Goal: Task Accomplishment & Management: Manage account settings

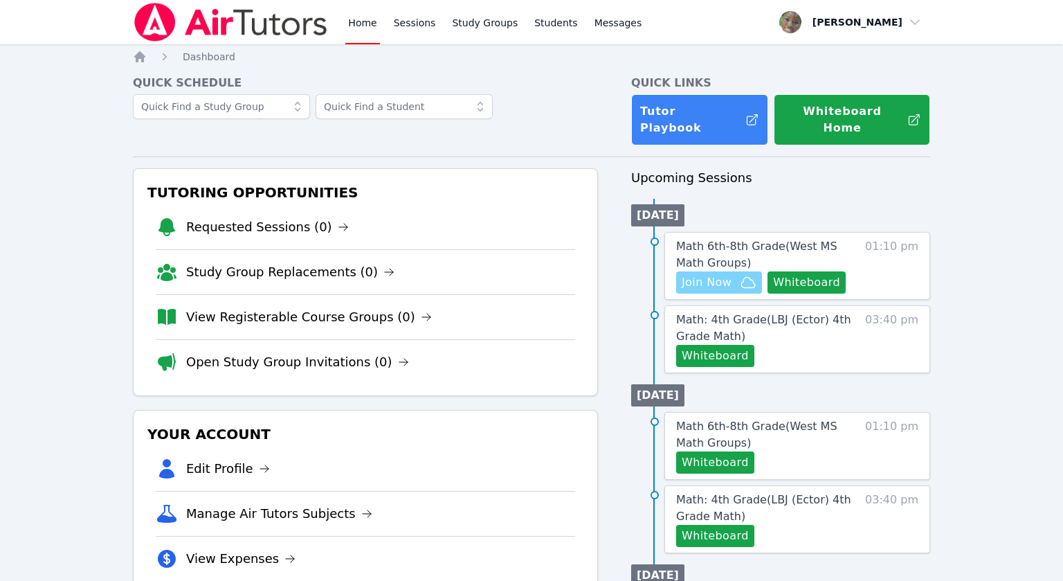
click at [682, 274] on span "Join Now" at bounding box center [707, 282] width 50 height 17
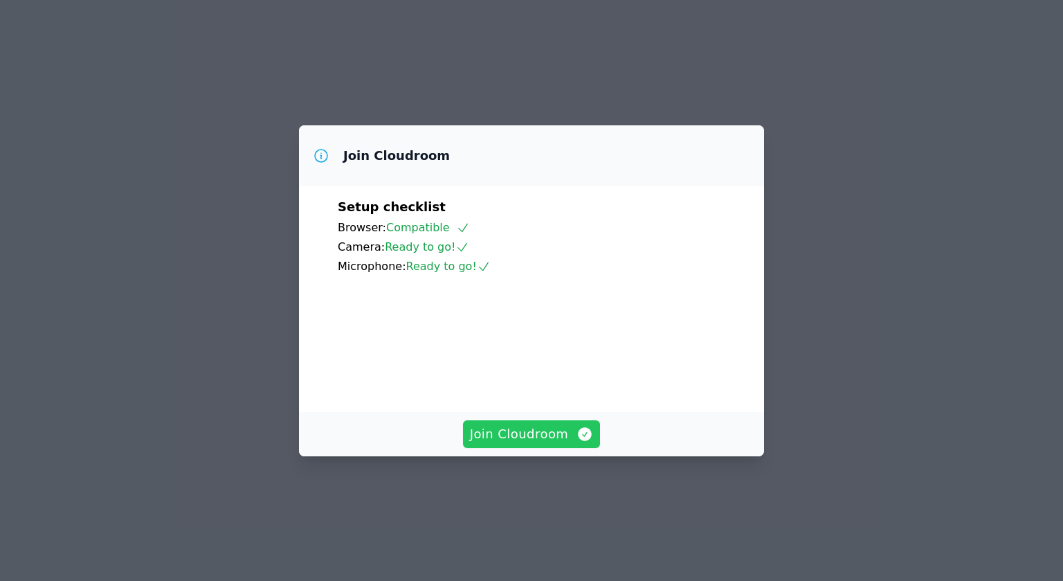
click at [511, 444] on span "Join Cloudroom" at bounding box center [532, 433] width 124 height 19
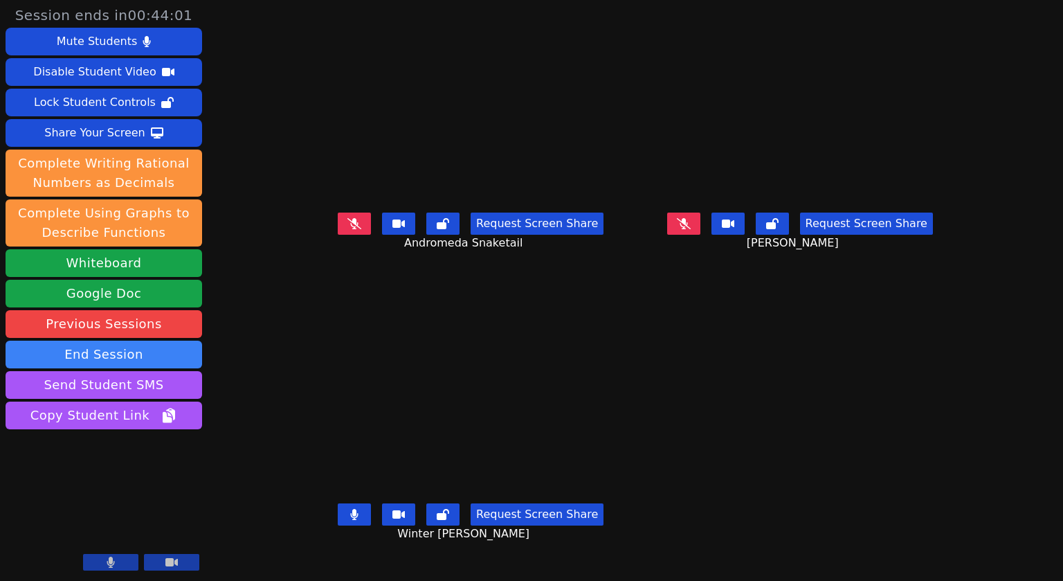
click at [350, 520] on icon at bounding box center [354, 514] width 8 height 11
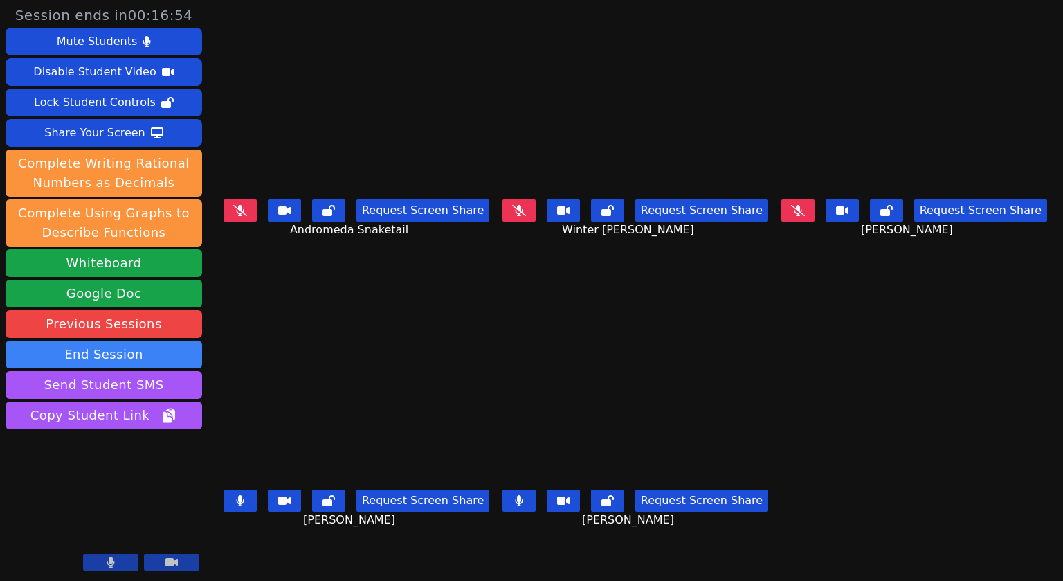
click at [520, 504] on button at bounding box center [518, 500] width 33 height 22
click at [517, 509] on button at bounding box center [518, 500] width 33 height 22
click at [524, 509] on button at bounding box center [518, 500] width 33 height 22
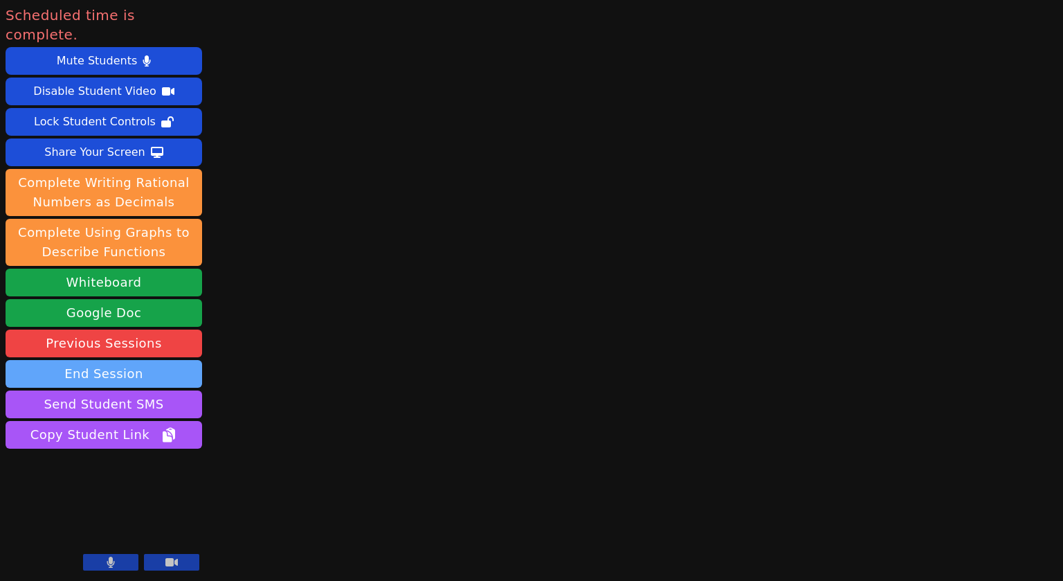
click at [125, 360] on button "End Session" at bounding box center [104, 374] width 197 height 28
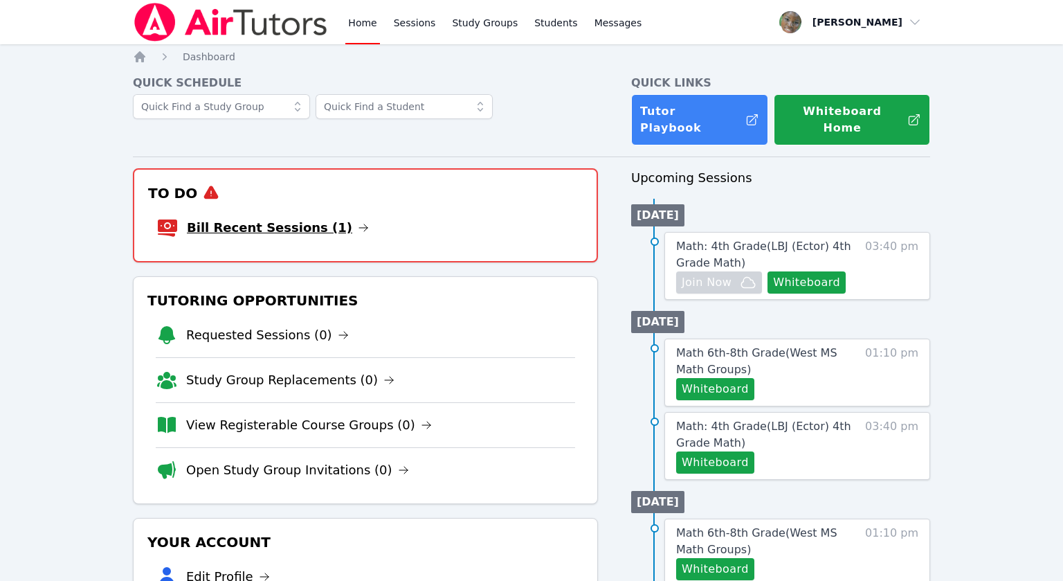
click at [300, 218] on link "Bill Recent Sessions (1)" at bounding box center [278, 227] width 182 height 19
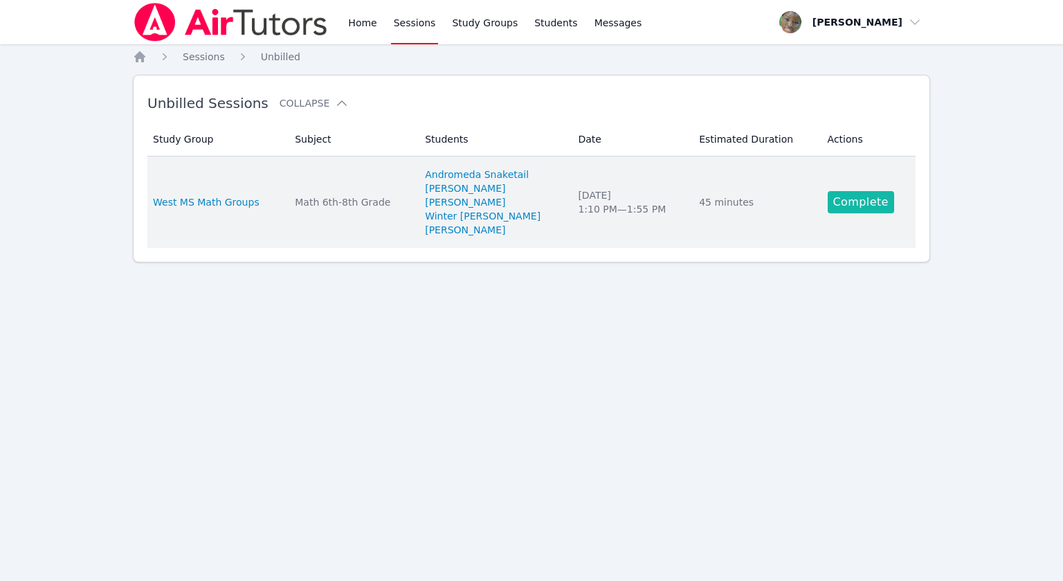
click at [843, 208] on link "Complete" at bounding box center [861, 202] width 66 height 22
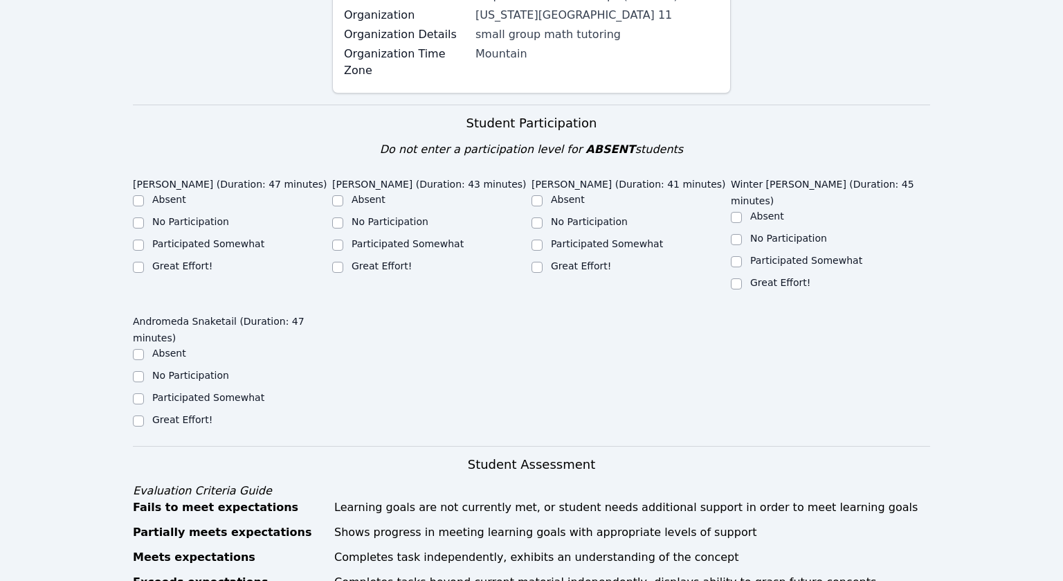
scroll to position [578, 0]
click at [136, 239] on input "Participated Somewhat" at bounding box center [138, 244] width 11 height 11
checkbox input "true"
click at [335, 262] on input "Great Effort!" at bounding box center [337, 267] width 11 height 11
checkbox input "true"
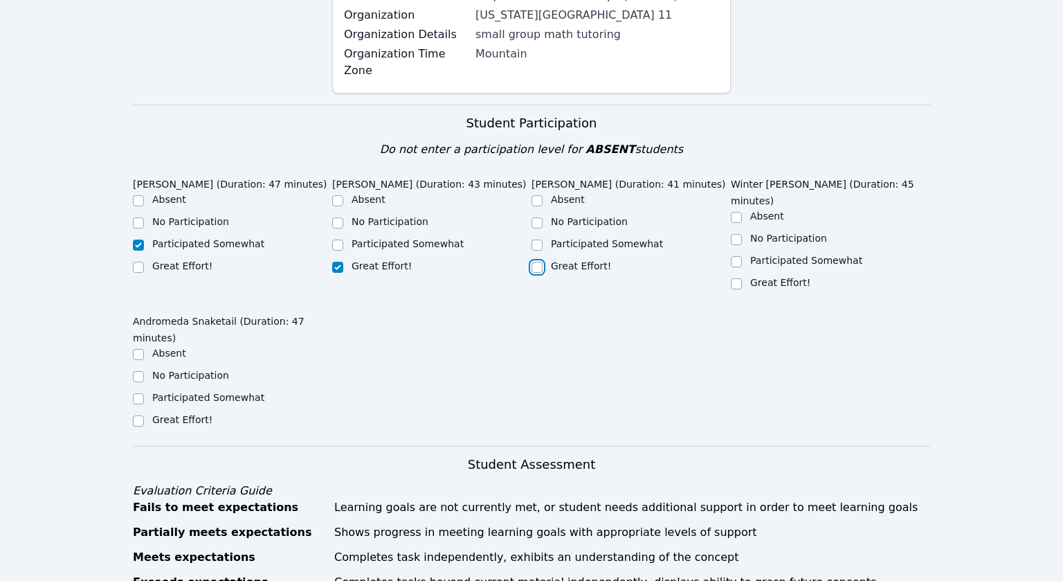
click at [533, 262] on input "Great Effort!" at bounding box center [536, 267] width 11 height 11
checkbox input "true"
click at [740, 278] on input "Great Effort!" at bounding box center [736, 283] width 11 height 11
checkbox input "true"
click at [143, 415] on input "Great Effort!" at bounding box center [138, 420] width 11 height 11
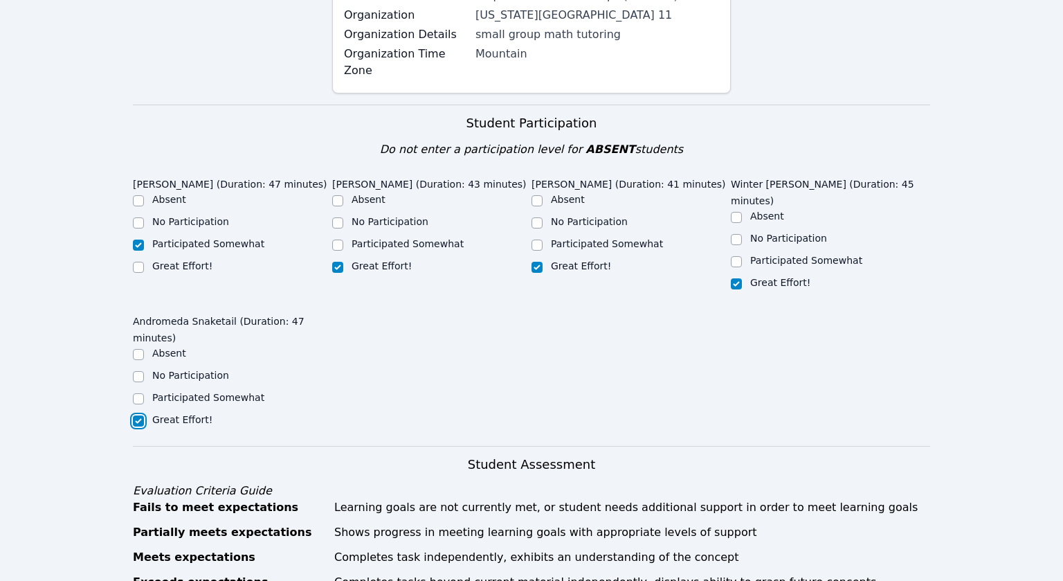
checkbox input "true"
click at [138, 262] on input "Great Effort!" at bounding box center [138, 267] width 11 height 11
checkbox input "true"
checkbox input "false"
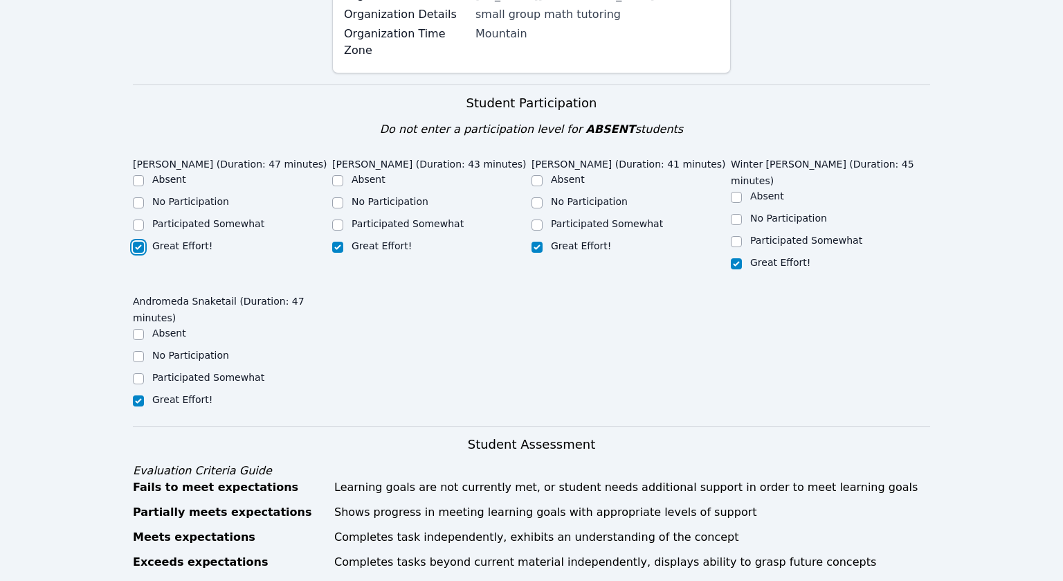
scroll to position [601, 0]
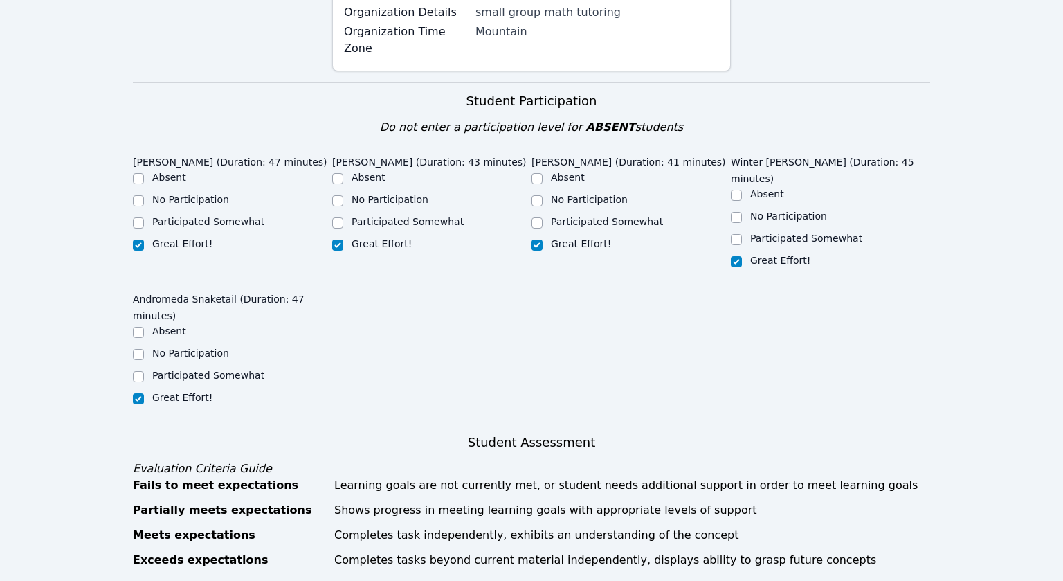
drag, startPoint x: 374, startPoint y: 333, endPoint x: 99, endPoint y: 379, distance: 279.3
click at [70, 369] on div "Home Sessions Study Groups Students Messages Open user menu Mykia Richards Open…" at bounding box center [531, 446] width 1063 height 2094
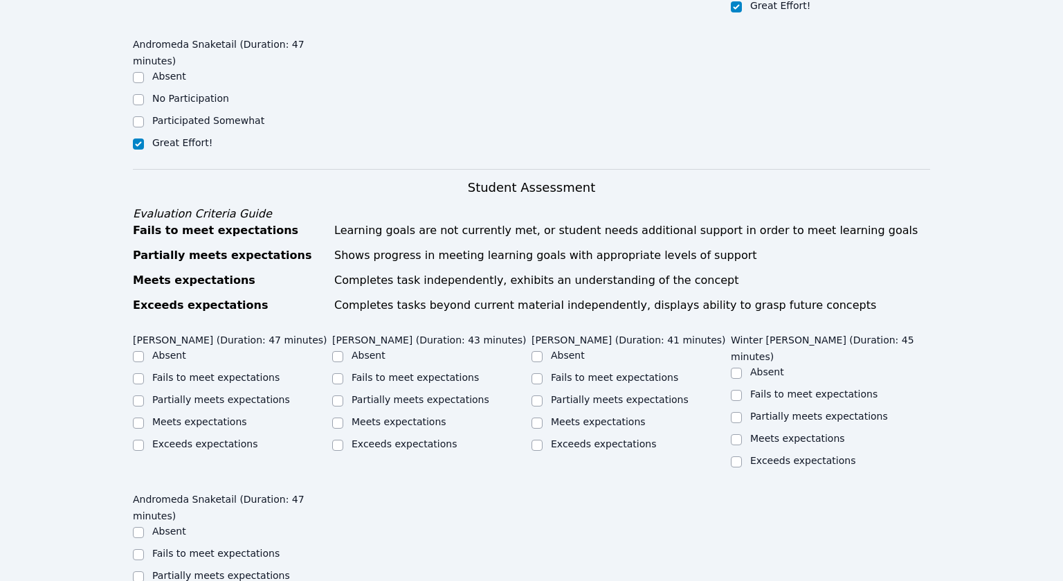
scroll to position [875, 0]
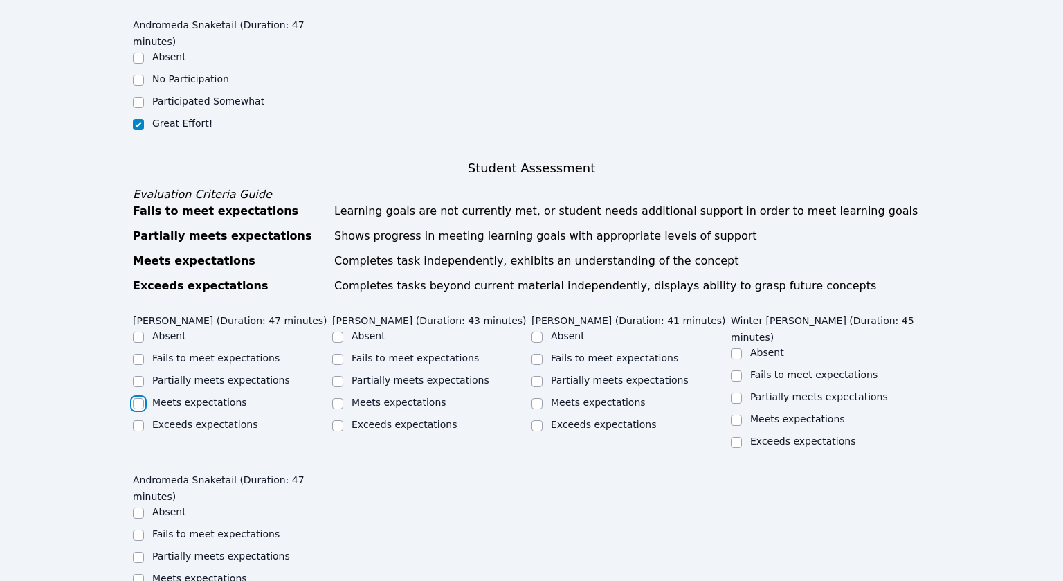
click at [140, 398] on input "Meets expectations" at bounding box center [138, 403] width 11 height 11
checkbox input "true"
click at [338, 398] on input "Meets expectations" at bounding box center [337, 403] width 11 height 11
checkbox input "true"
click at [537, 398] on input "Meets expectations" at bounding box center [536, 403] width 11 height 11
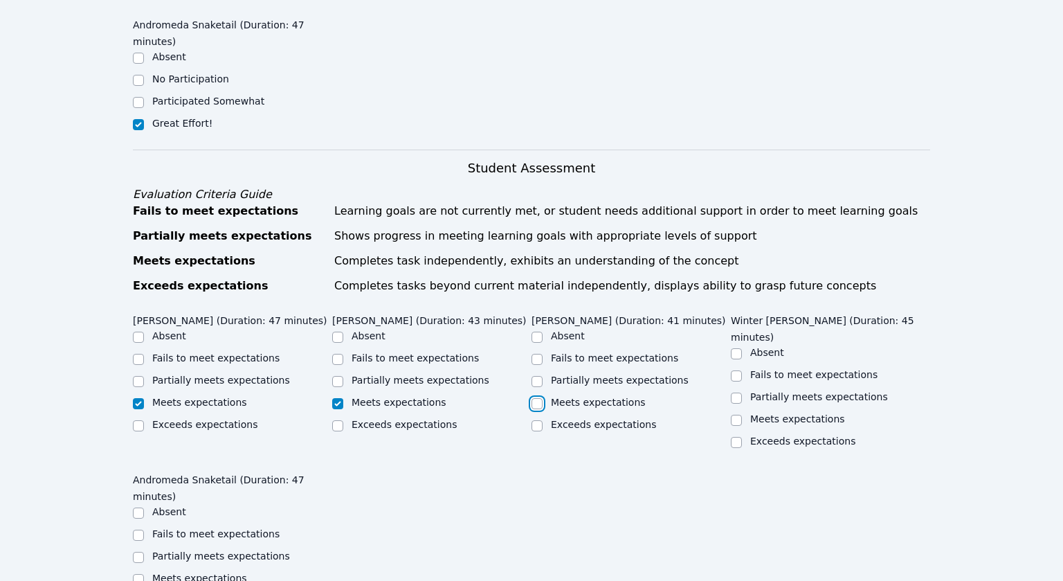
checkbox input "true"
click at [538, 420] on input "Exceeds expectations" at bounding box center [536, 425] width 11 height 11
checkbox input "true"
checkbox input "false"
click at [738, 414] on input "Meets expectations" at bounding box center [736, 419] width 11 height 11
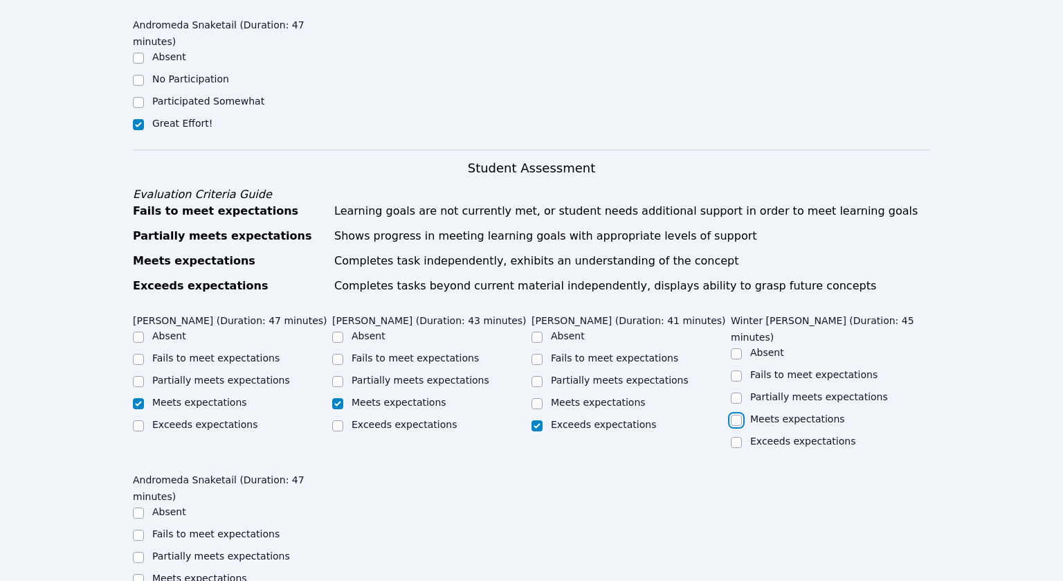
checkbox input "true"
click at [140, 574] on input "Meets expectations" at bounding box center [138, 579] width 11 height 11
checkbox input "true"
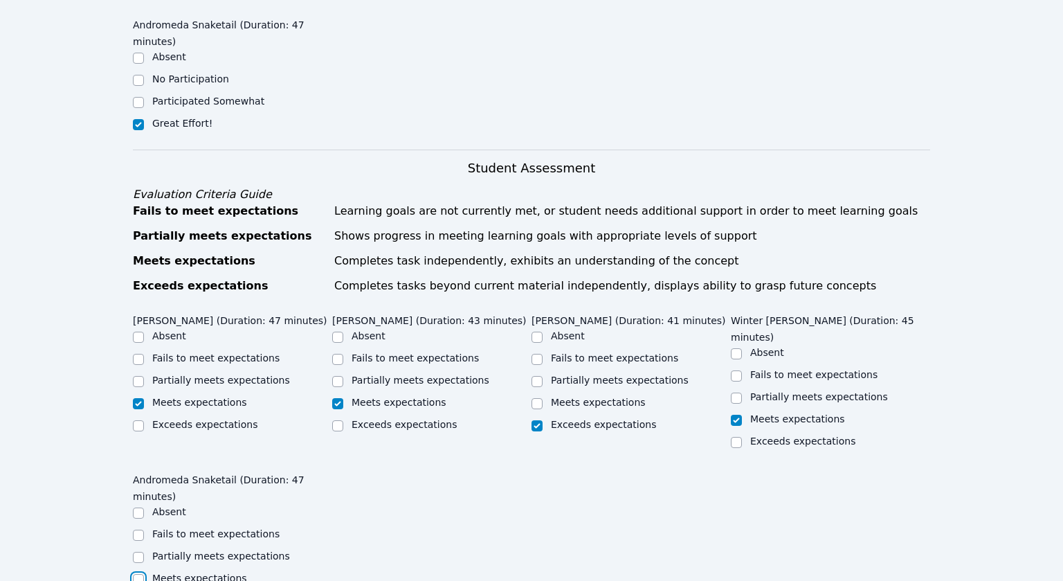
click at [143, 574] on input "Meets expectations" at bounding box center [138, 579] width 11 height 11
checkbox input "true"
checkbox input "false"
click at [538, 398] on input "Meets expectations" at bounding box center [536, 403] width 11 height 11
checkbox input "true"
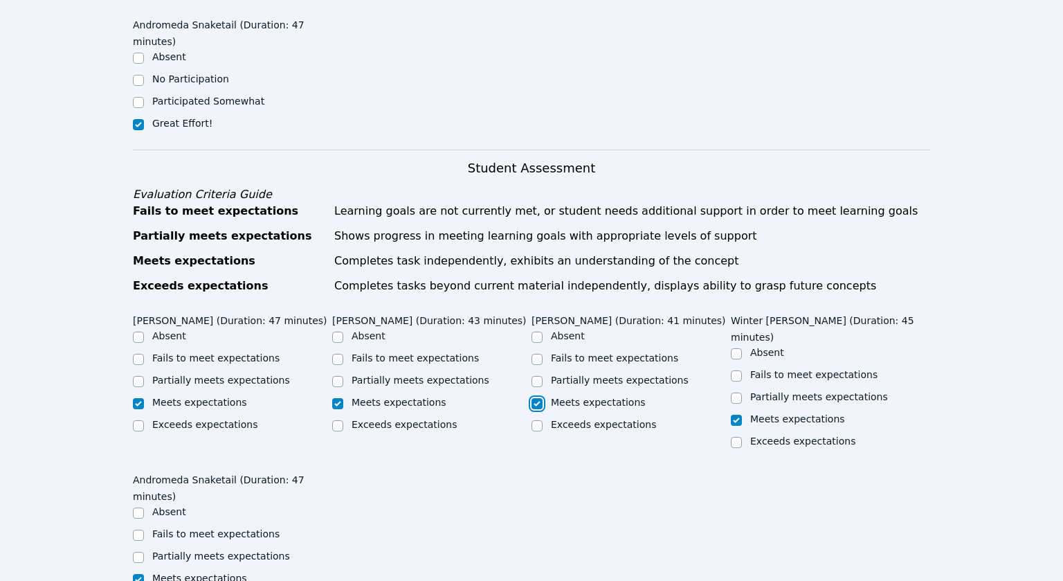
checkbox input "false"
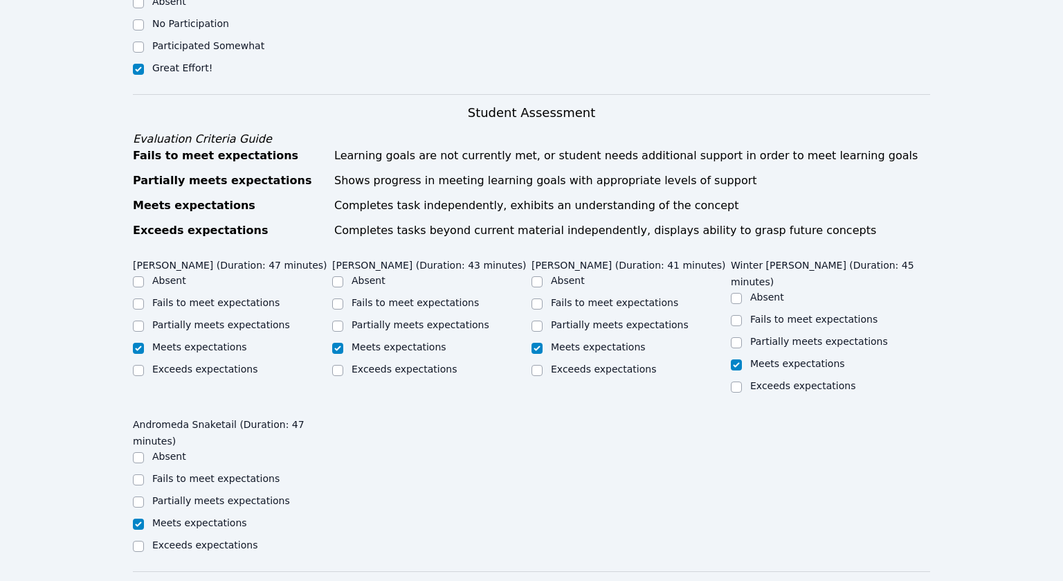
scroll to position [937, 0]
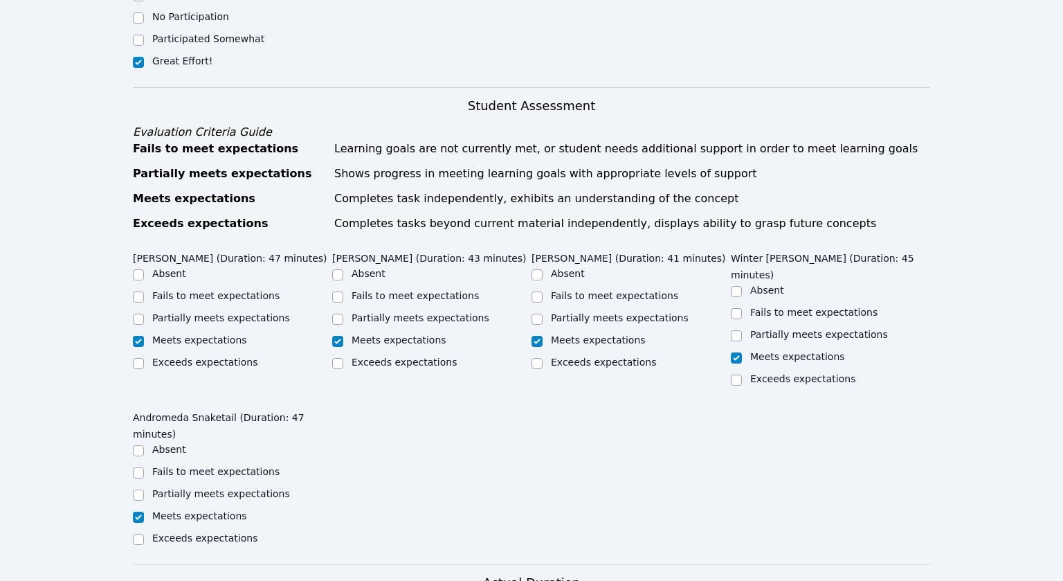
click at [223, 439] on form "Student Participation Do not enter a participation level for ABSENT students Je…" at bounding box center [531, 432] width 797 height 1372
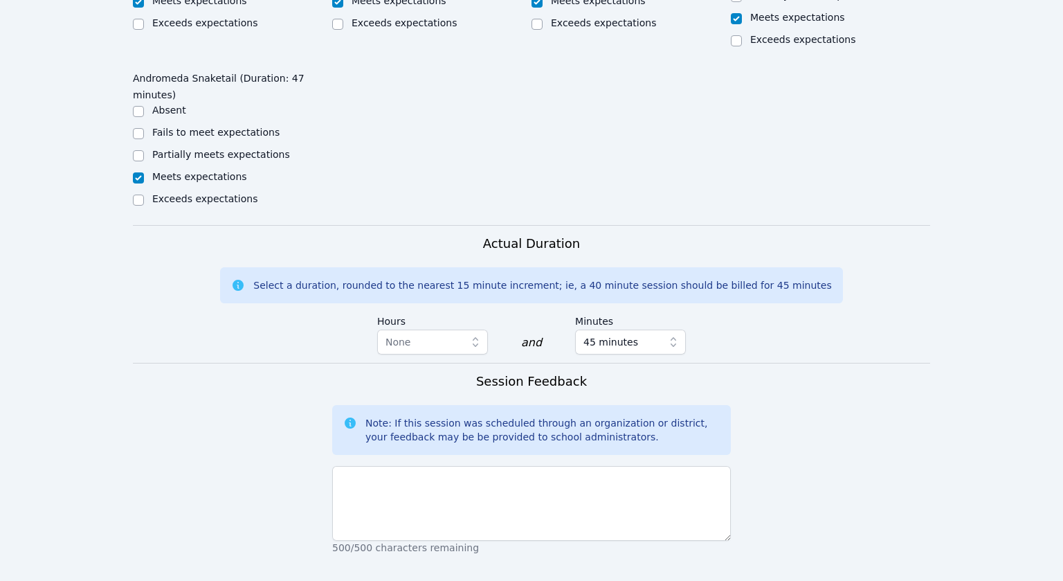
scroll to position [1356, 0]
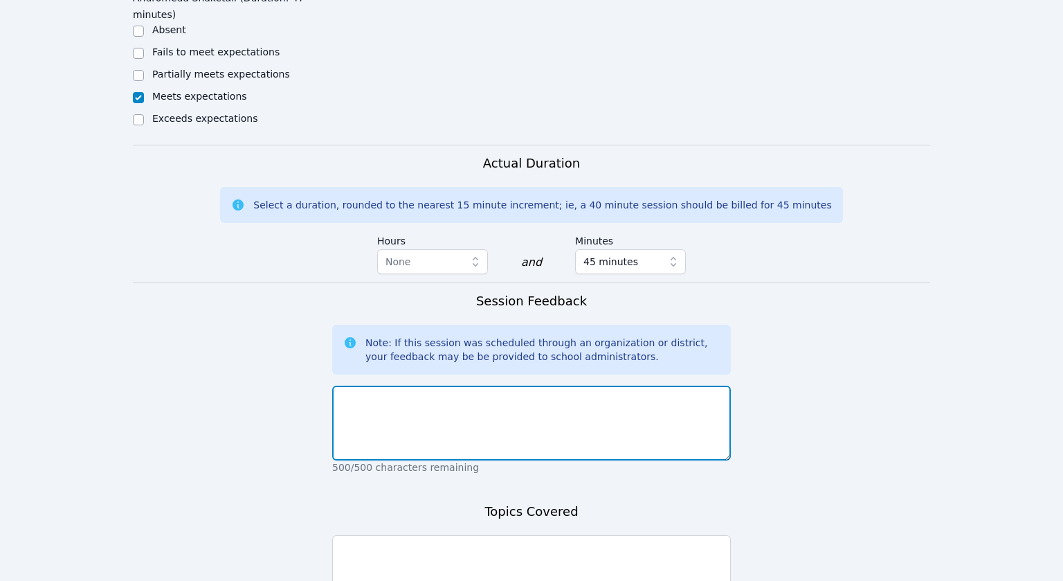
click at [415, 385] on textarea at bounding box center [531, 422] width 399 height 75
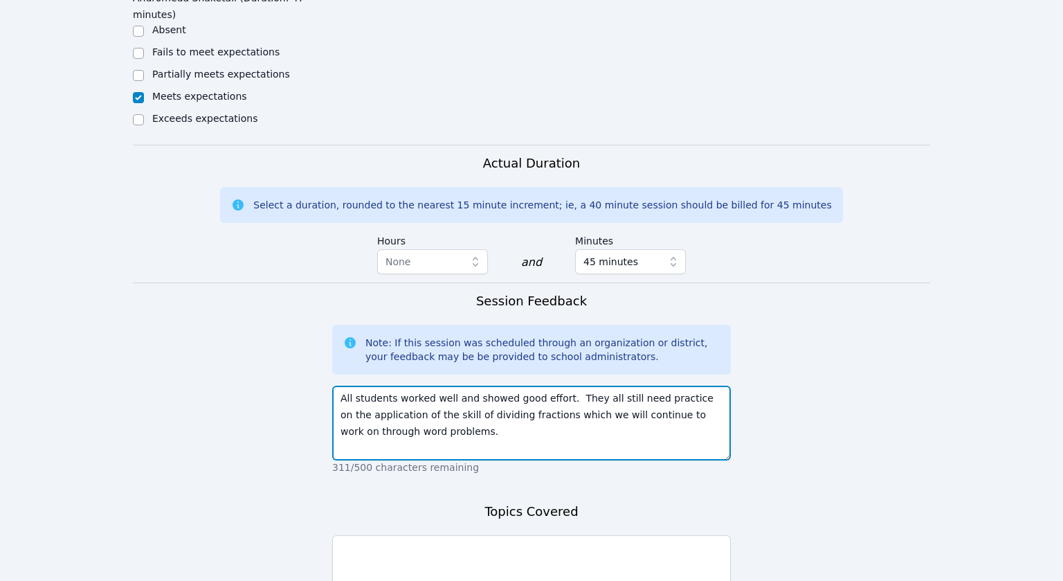
type textarea "All students worked well and showed good effort. They all still need practice o…"
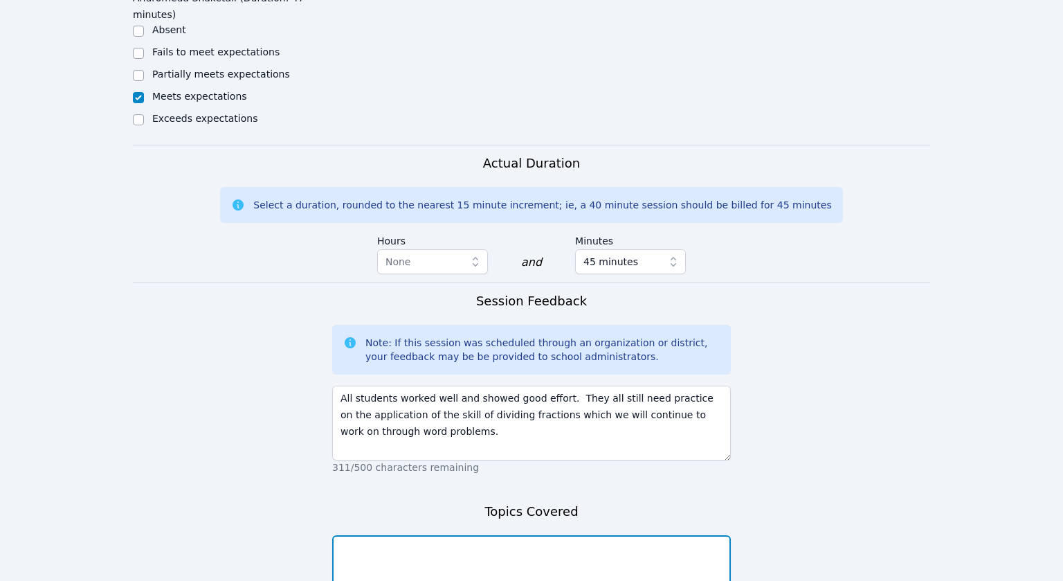
click at [410, 535] on textarea at bounding box center [531, 572] width 399 height 75
type textarea "dividing fractions"
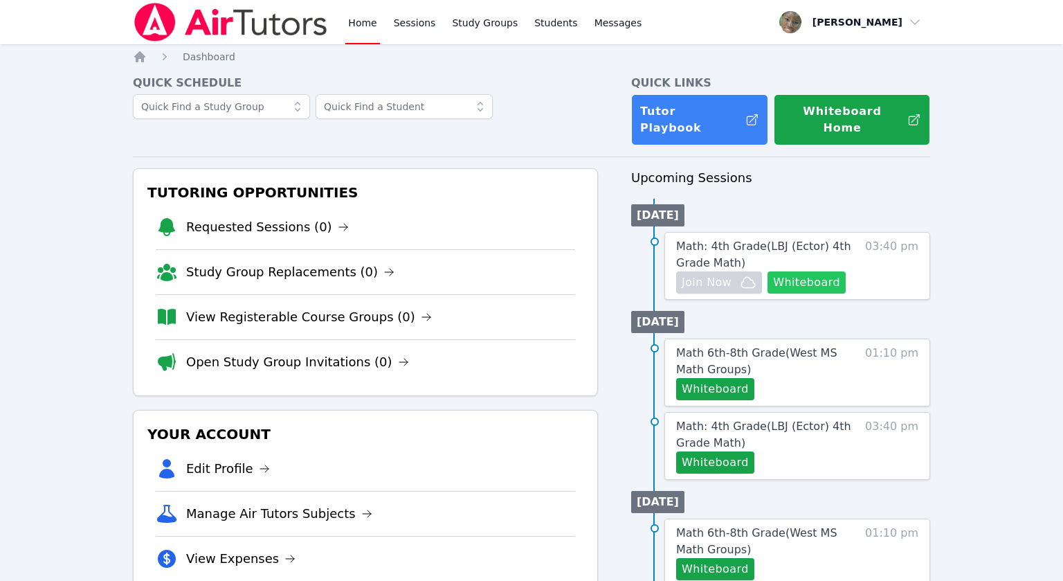
click at [804, 271] on button "Whiteboard" at bounding box center [806, 282] width 78 height 22
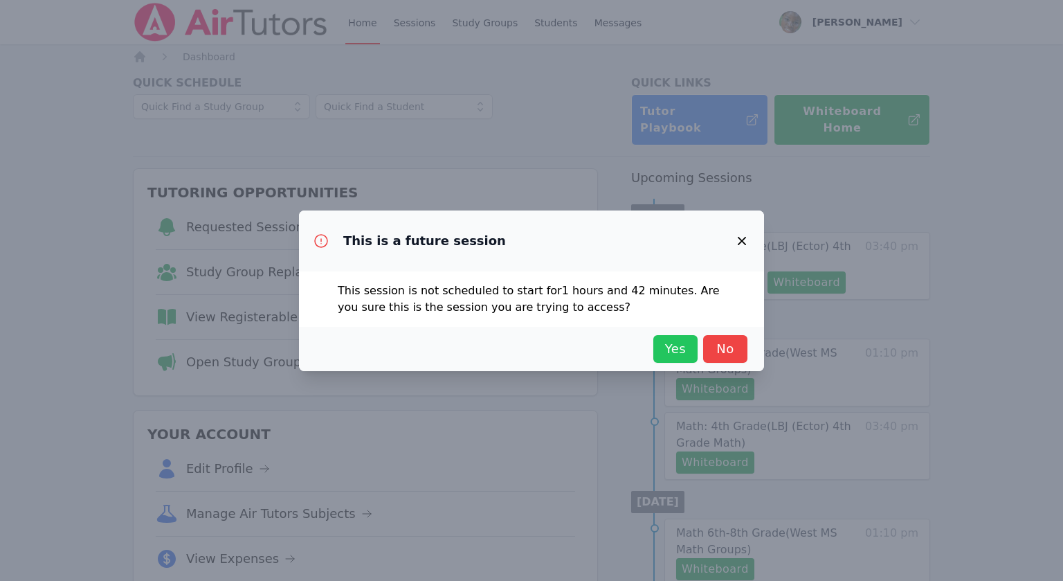
click at [676, 346] on span "Yes" at bounding box center [675, 348] width 30 height 19
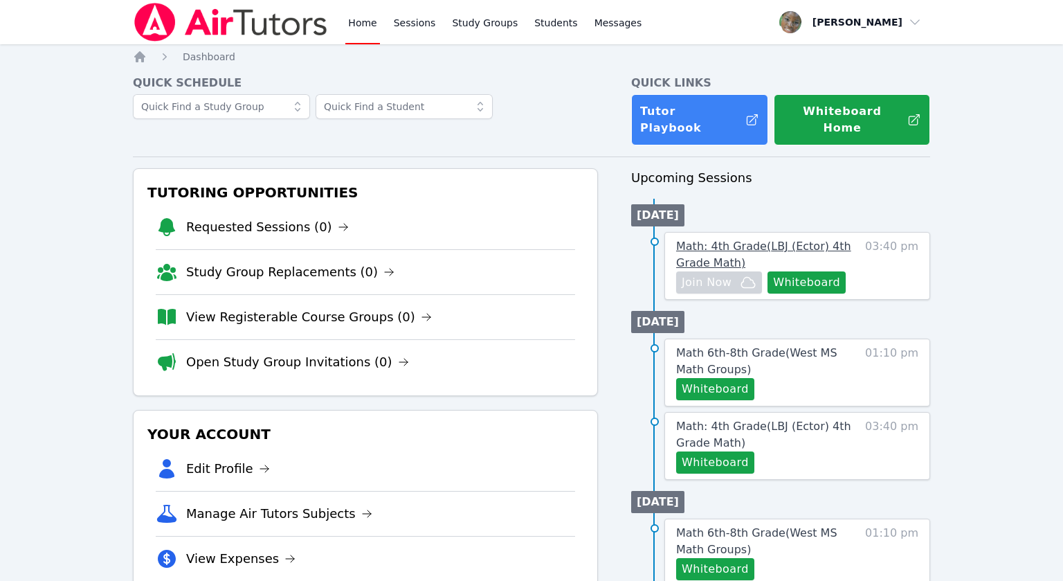
click at [722, 239] on span "Math: 4th Grade ( LBJ (Ector) 4th Grade Math )" at bounding box center [763, 254] width 175 height 30
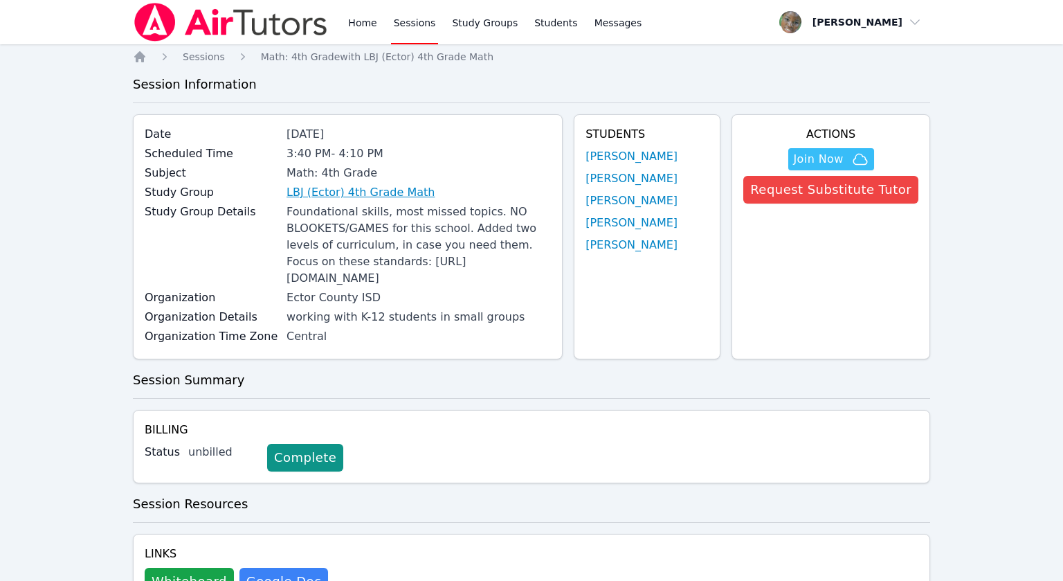
click at [404, 189] on link "LBJ (Ector) 4th Grade Math" at bounding box center [360, 192] width 148 height 17
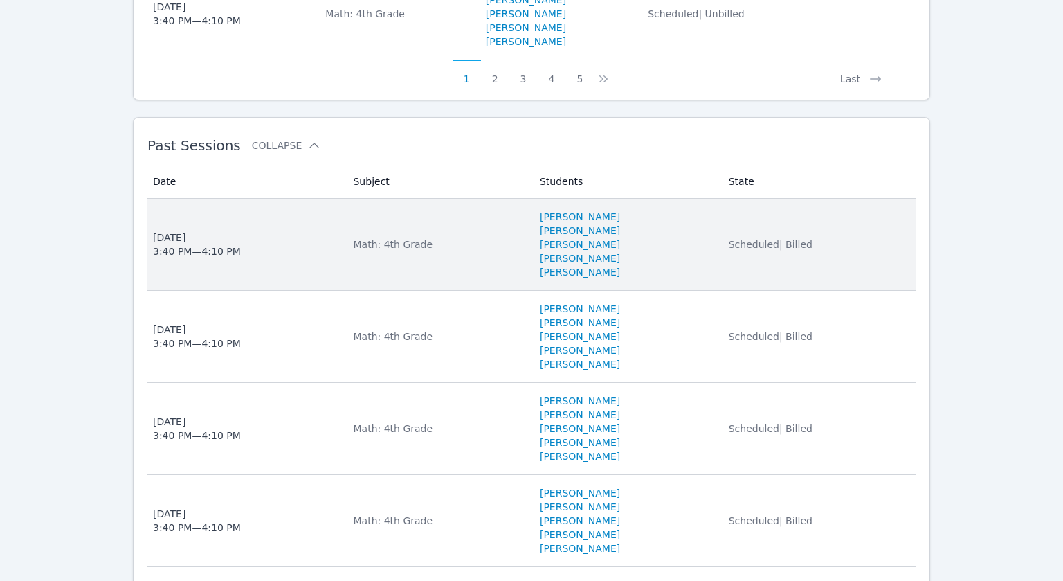
scroll to position [1394, 0]
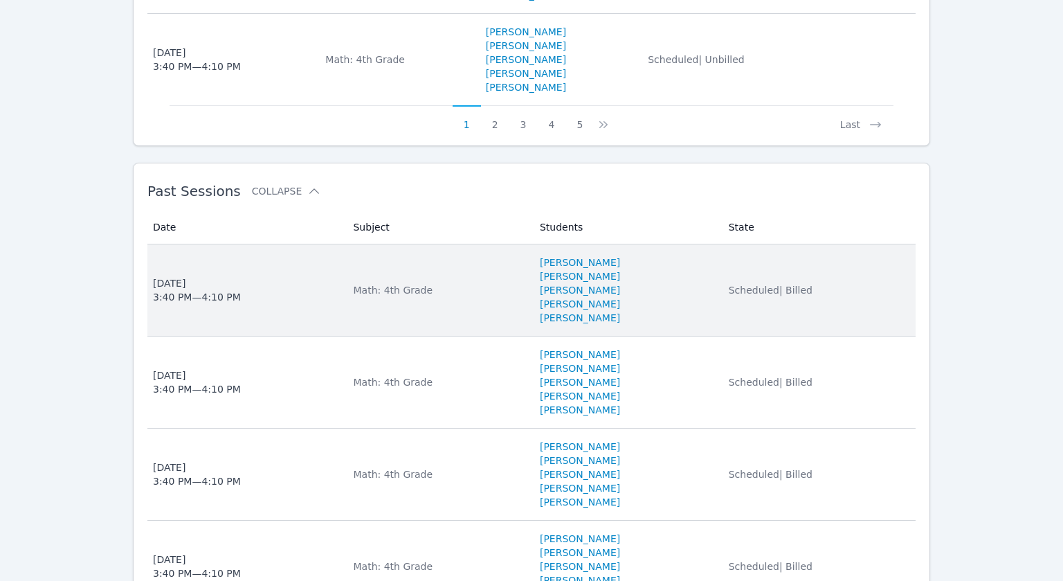
click at [426, 312] on td "Subject Math: 4th Grade" at bounding box center [438, 290] width 186 height 92
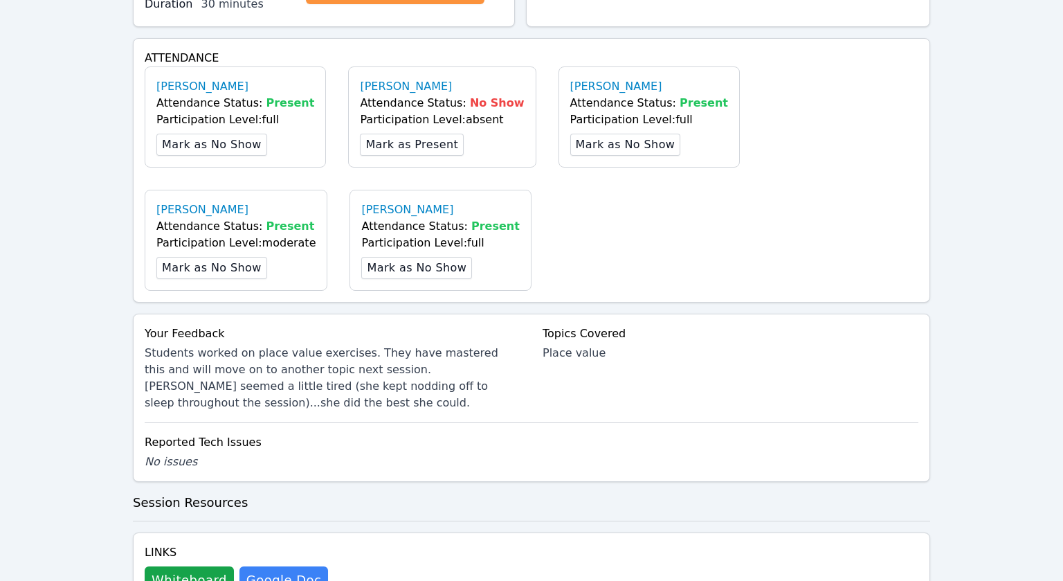
scroll to position [717, 0]
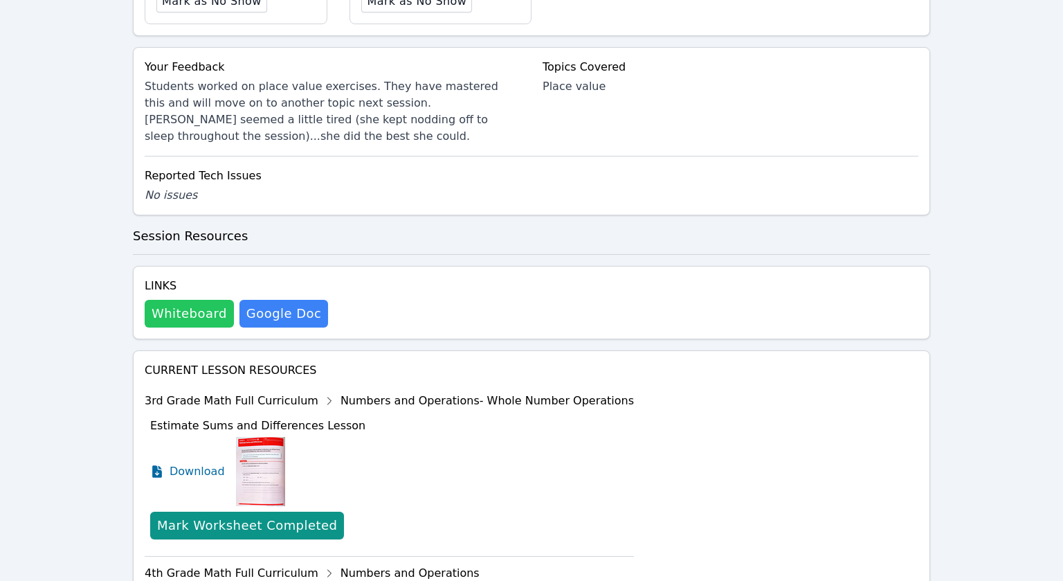
click at [199, 313] on button "Whiteboard" at bounding box center [189, 314] width 89 height 28
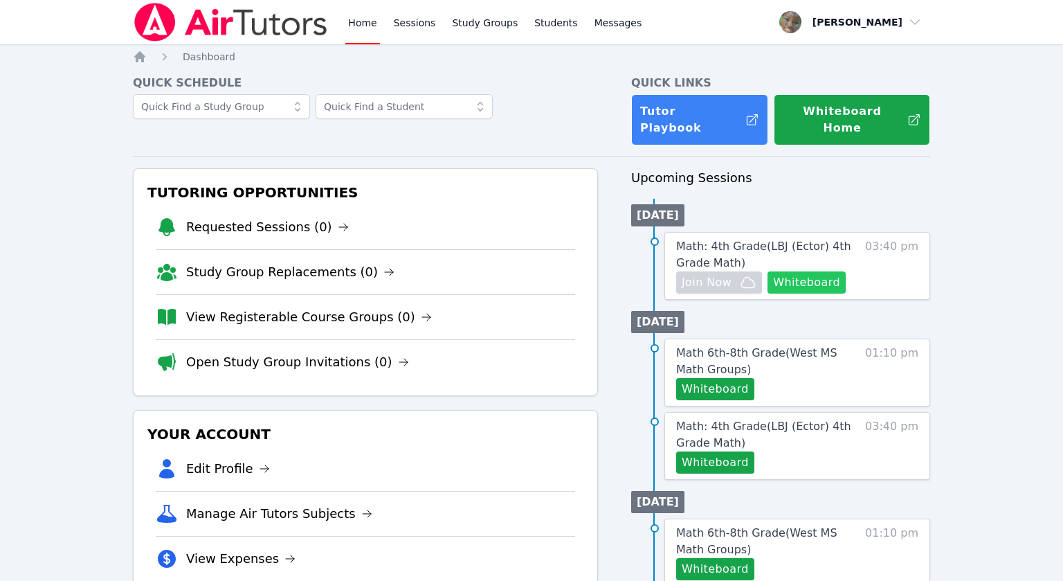
click at [807, 271] on button "Whiteboard" at bounding box center [806, 282] width 78 height 22
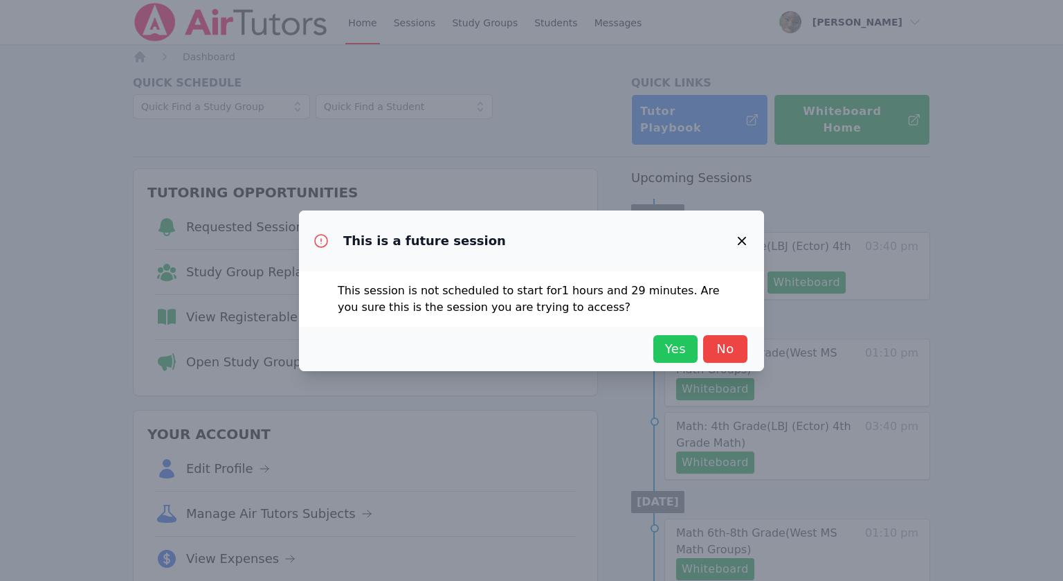
click at [668, 350] on span "Yes" at bounding box center [675, 348] width 30 height 19
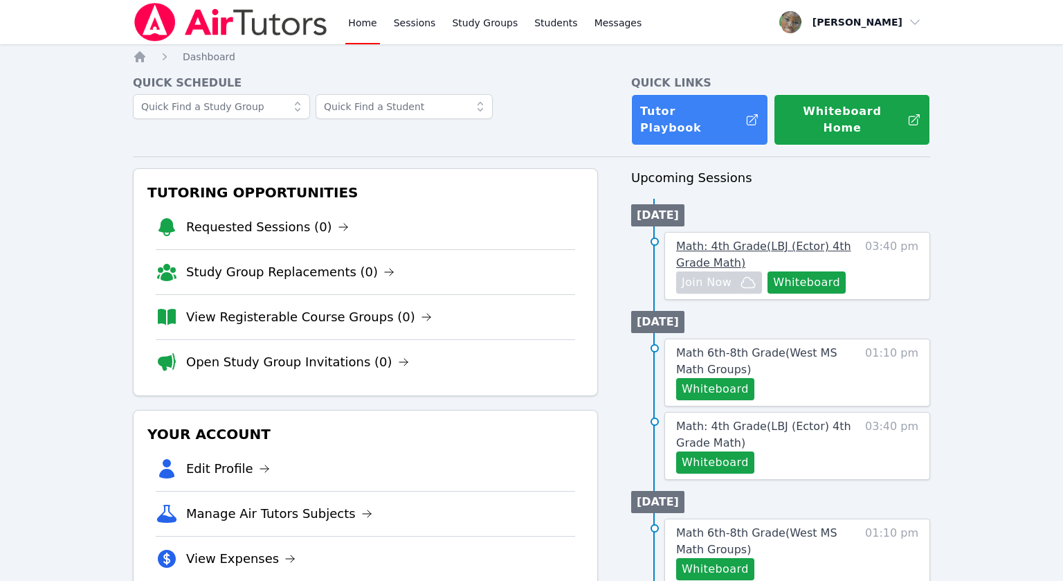
click at [722, 239] on span "Math: 4th Grade ( LBJ (Ector) 4th Grade Math )" at bounding box center [763, 254] width 175 height 30
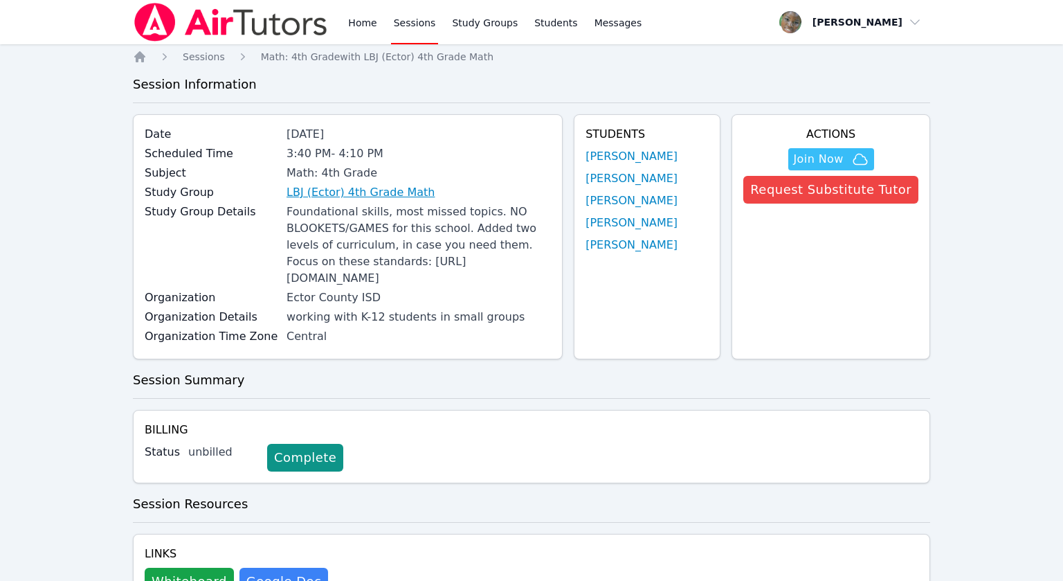
click at [375, 196] on link "LBJ (Ector) 4th Grade Math" at bounding box center [360, 192] width 148 height 17
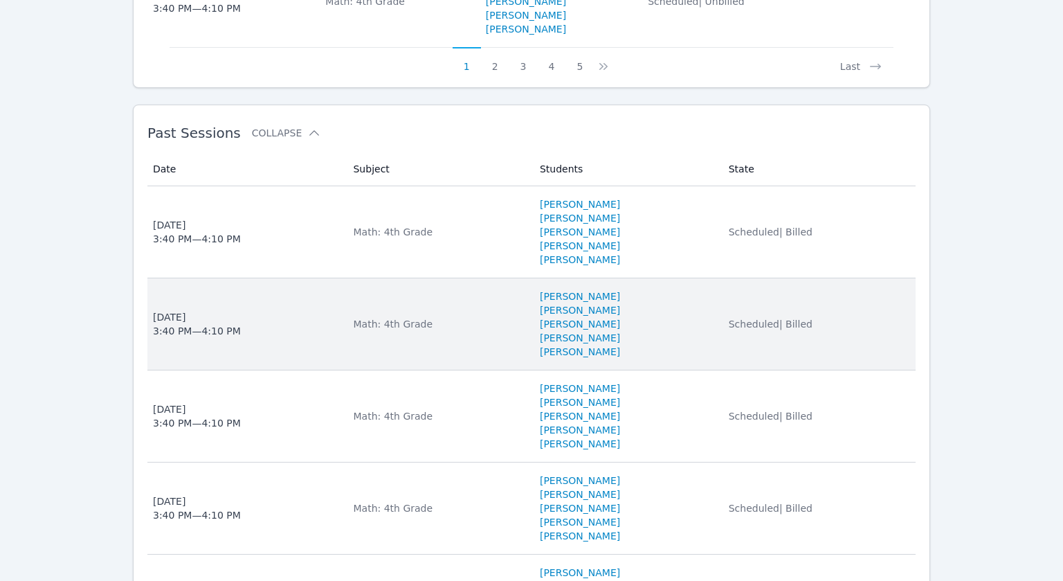
scroll to position [1416, 0]
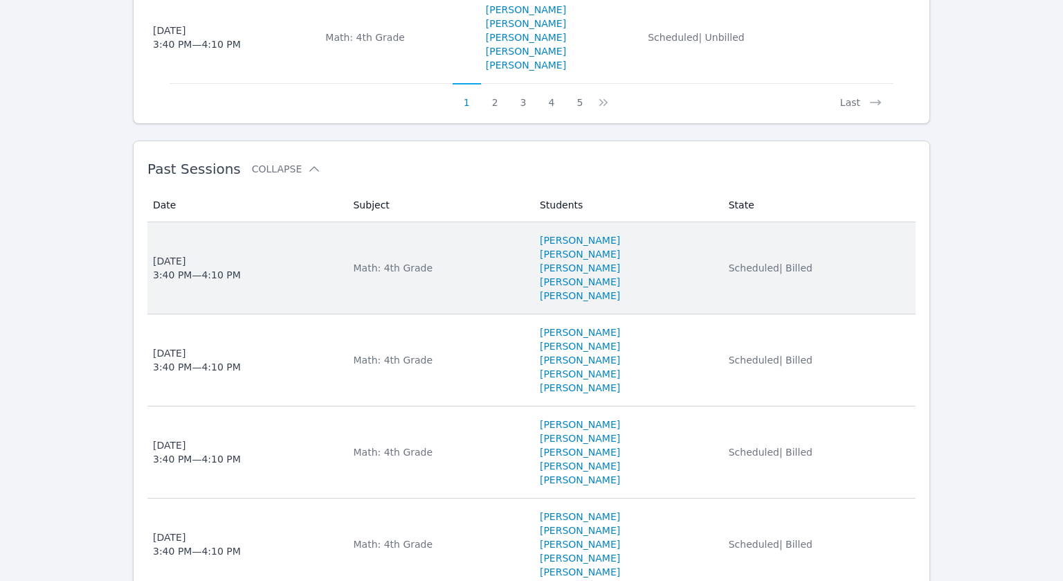
click at [345, 289] on td "Subject Math: 4th Grade" at bounding box center [438, 268] width 186 height 92
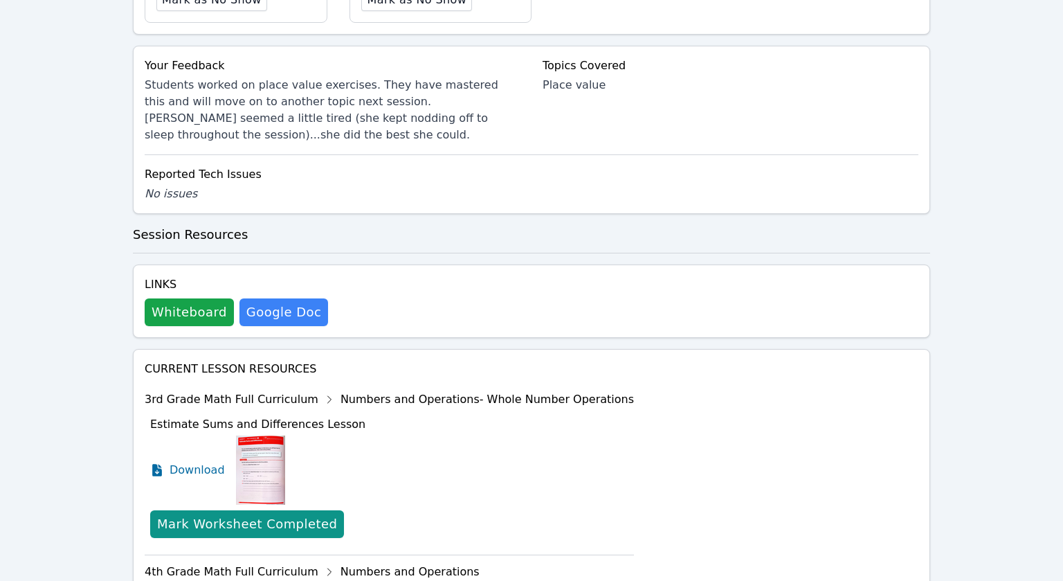
scroll to position [722, 0]
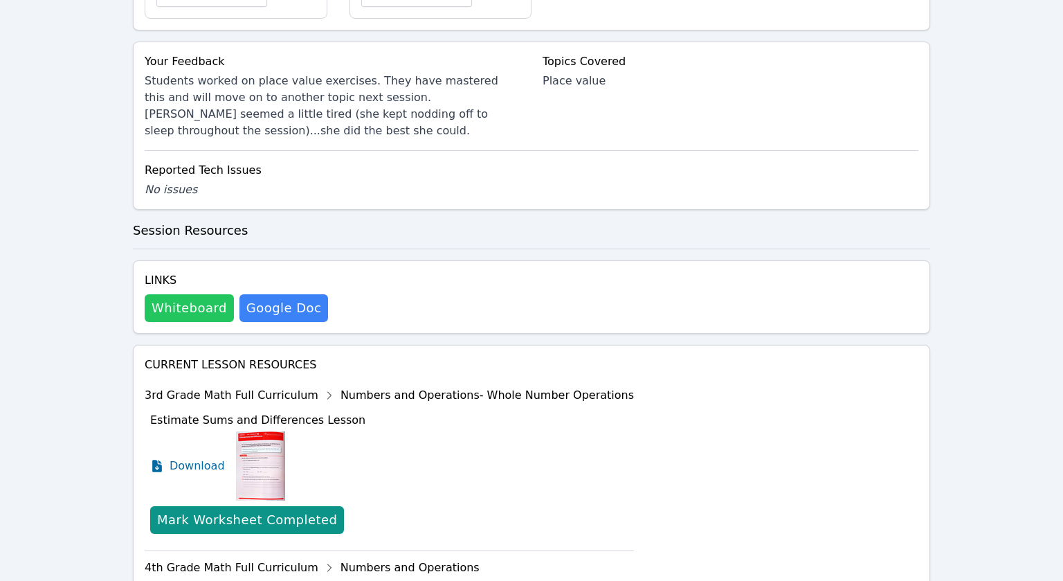
click at [187, 298] on button "Whiteboard" at bounding box center [189, 308] width 89 height 28
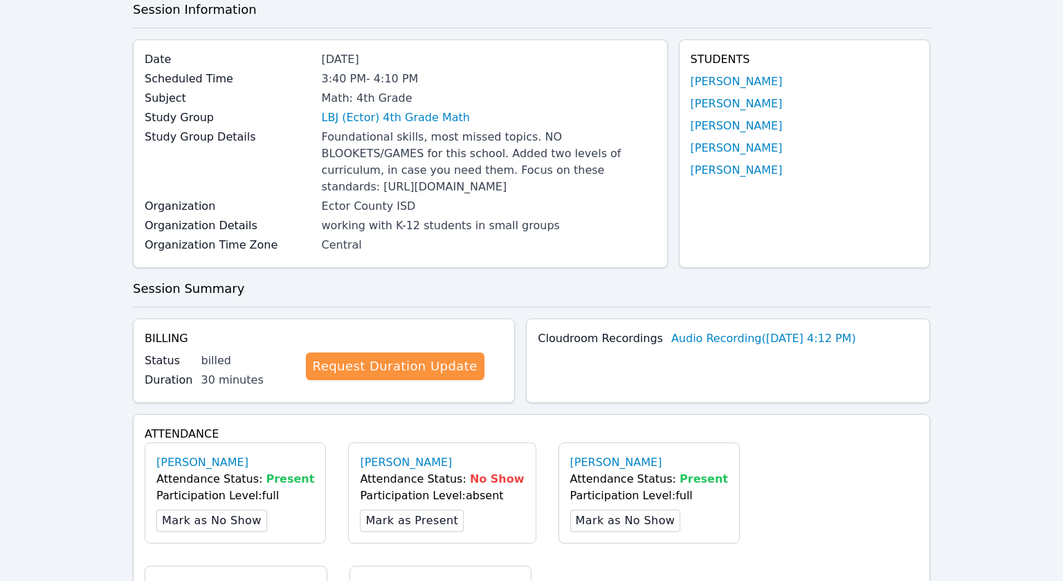
scroll to position [0, 0]
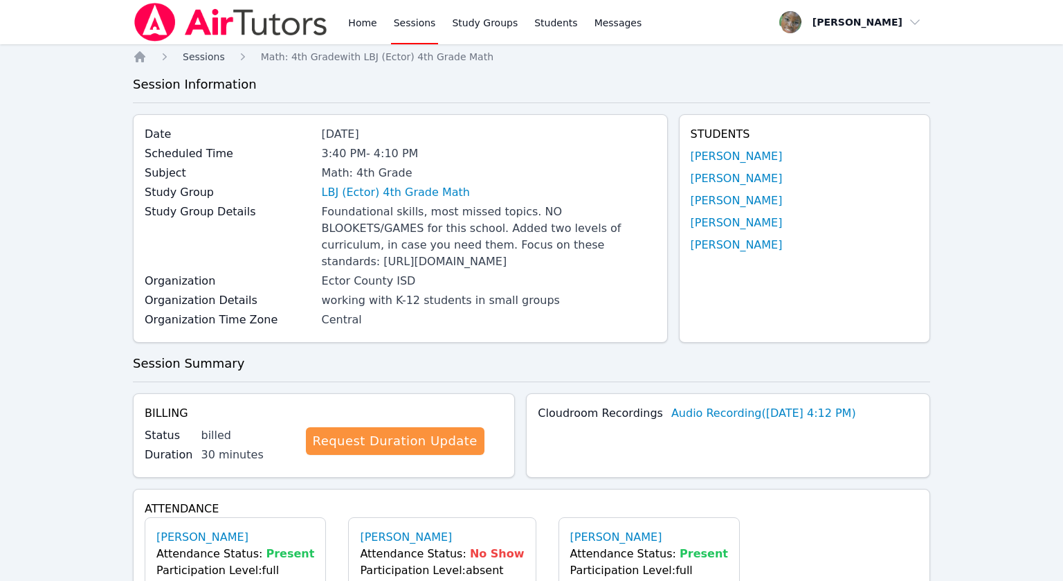
click at [208, 58] on span "Sessions" at bounding box center [204, 56] width 42 height 11
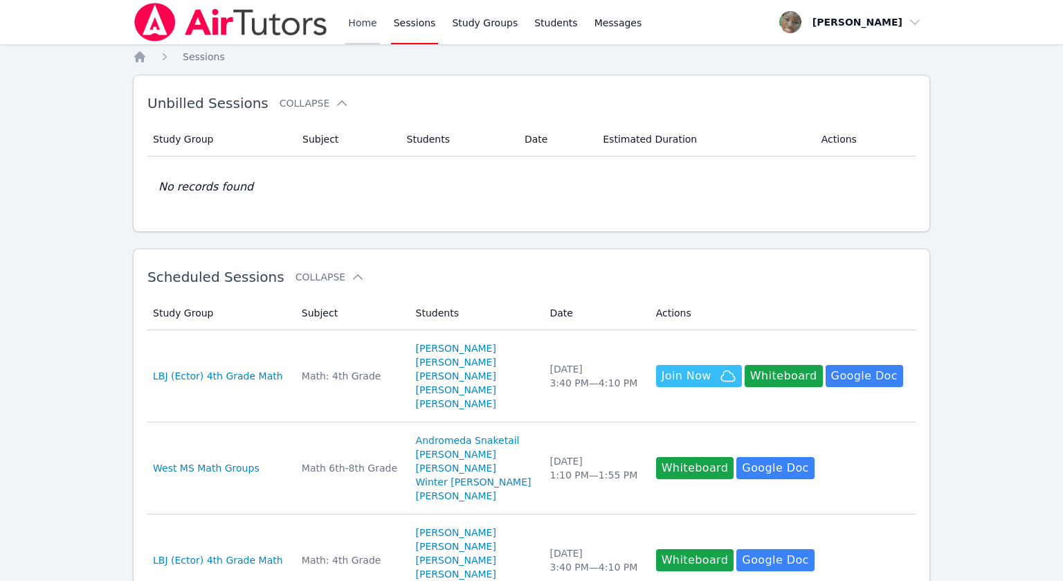
click at [375, 19] on link "Home" at bounding box center [362, 22] width 34 height 44
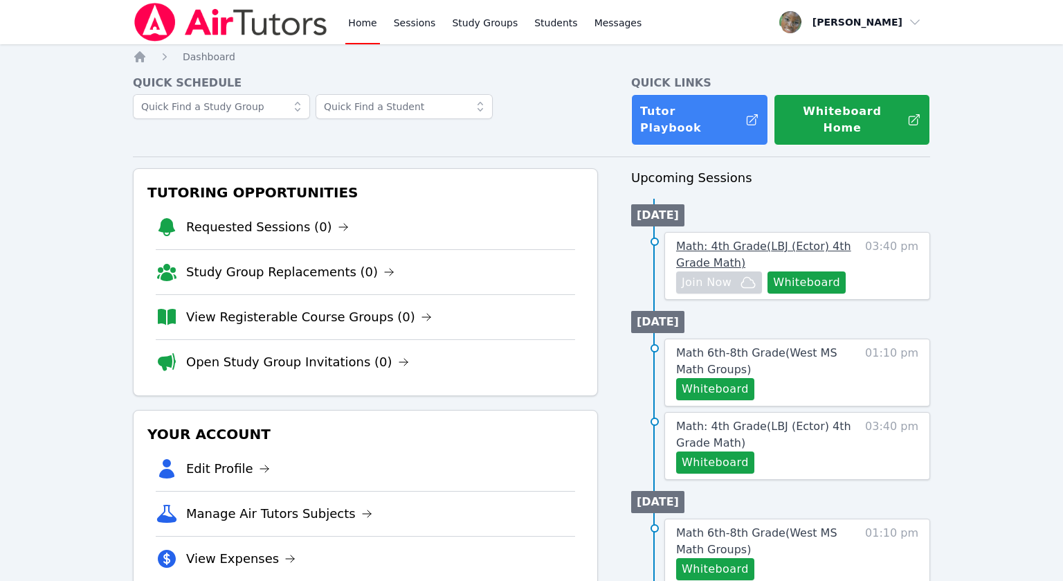
click at [797, 239] on span "Math: 4th Grade ( LBJ (Ector) 4th Grade Math )" at bounding box center [763, 254] width 175 height 30
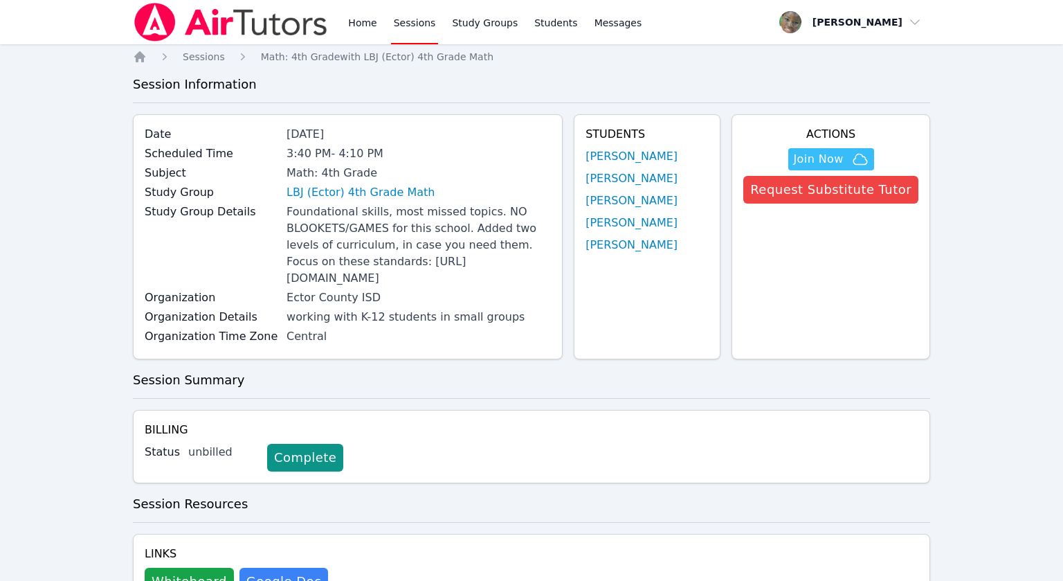
drag, startPoint x: 286, startPoint y: 281, endPoint x: 354, endPoint y: 296, distance: 68.8
click at [354, 286] on div "Foundational skills, most missed topics. NO BLOOKETS/GAMES for this school. Add…" at bounding box center [418, 244] width 264 height 83
copy div "[URL][DOMAIN_NAME]"
